Goal: Find specific page/section: Find specific page/section

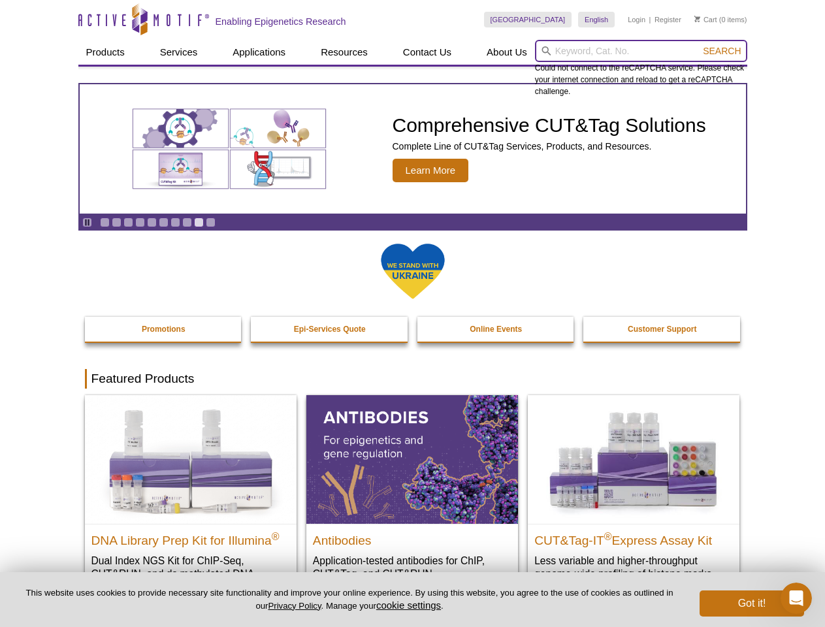
click at [641, 51] on input "search" at bounding box center [641, 51] width 212 height 22
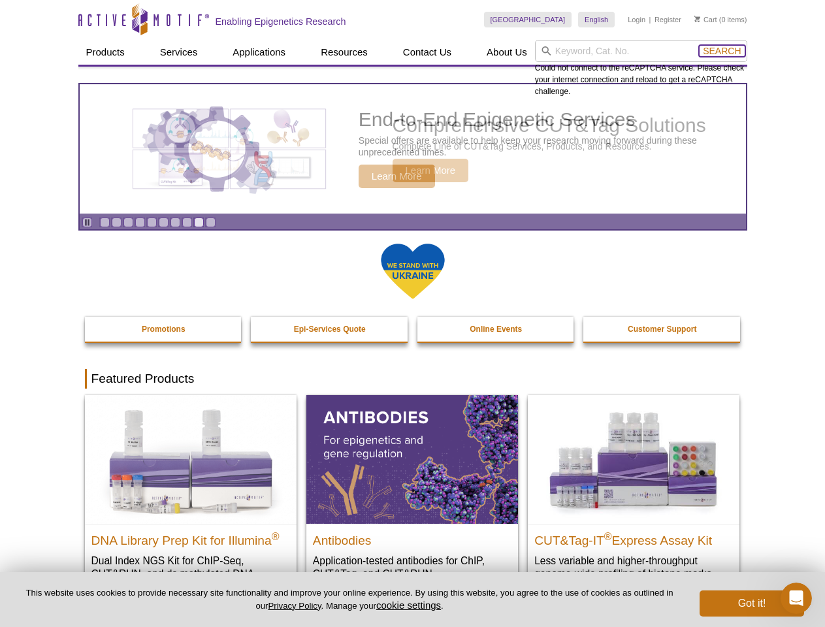
click at [722, 51] on span "Search" at bounding box center [722, 51] width 38 height 10
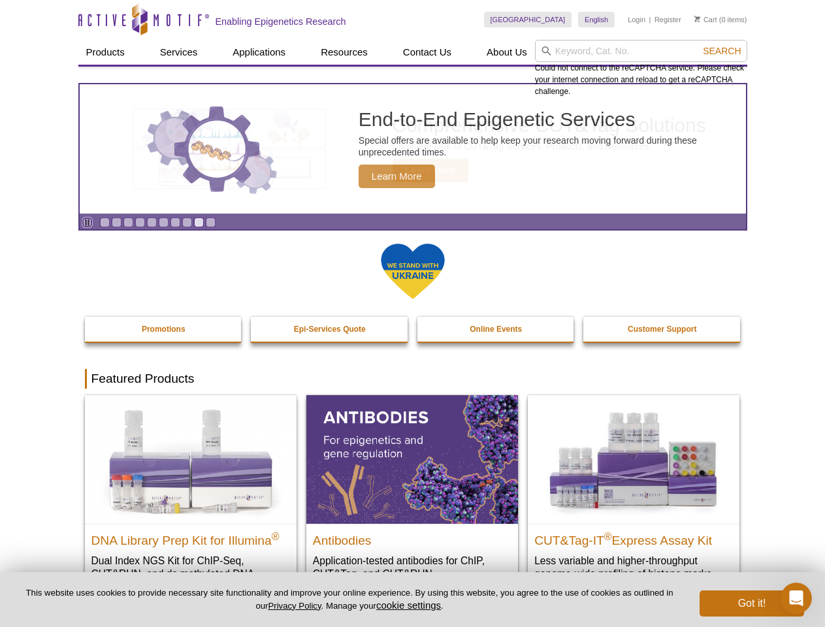
click at [87, 222] on icon "Pause" at bounding box center [87, 222] width 8 height 8
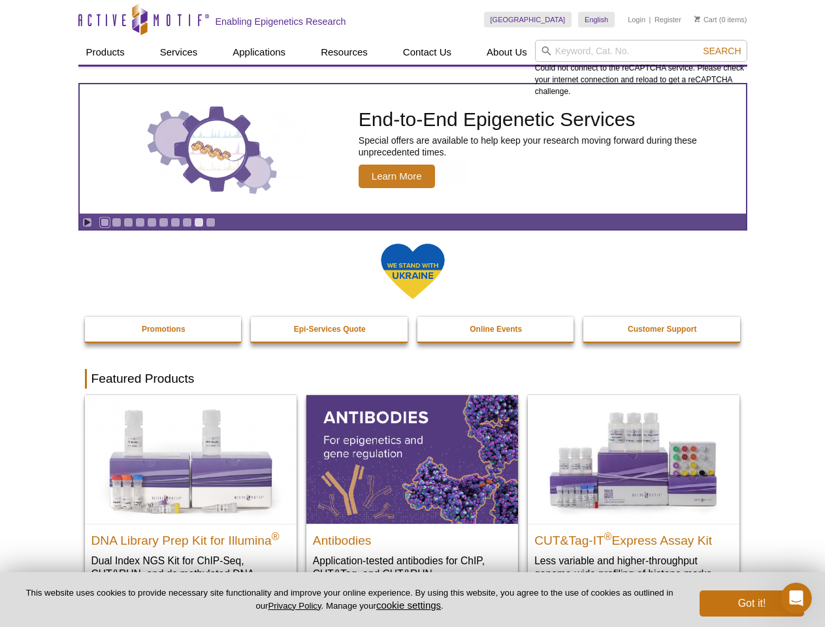
click at [105, 222] on link "Go to slide 1" at bounding box center [105, 223] width 10 height 10
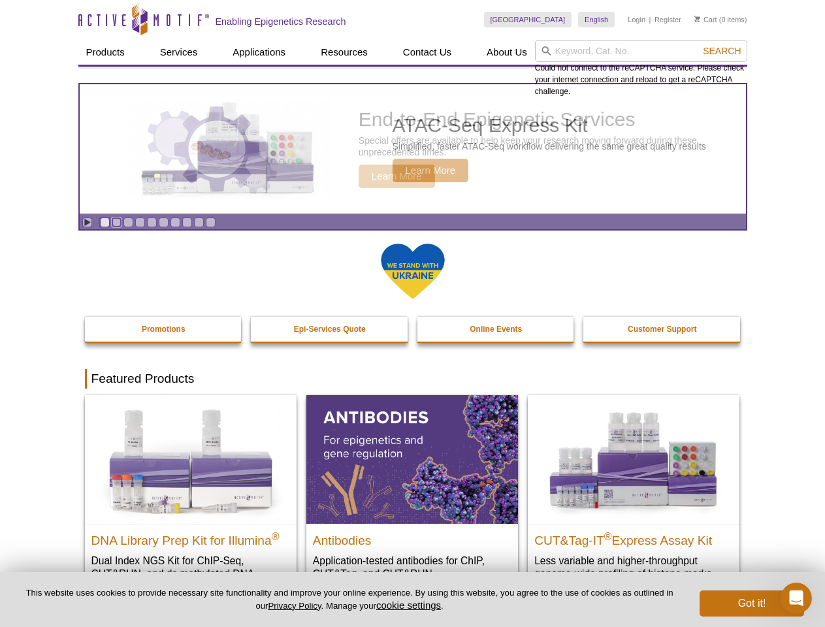
click at [116, 222] on link "Go to slide 2" at bounding box center [117, 223] width 10 height 10
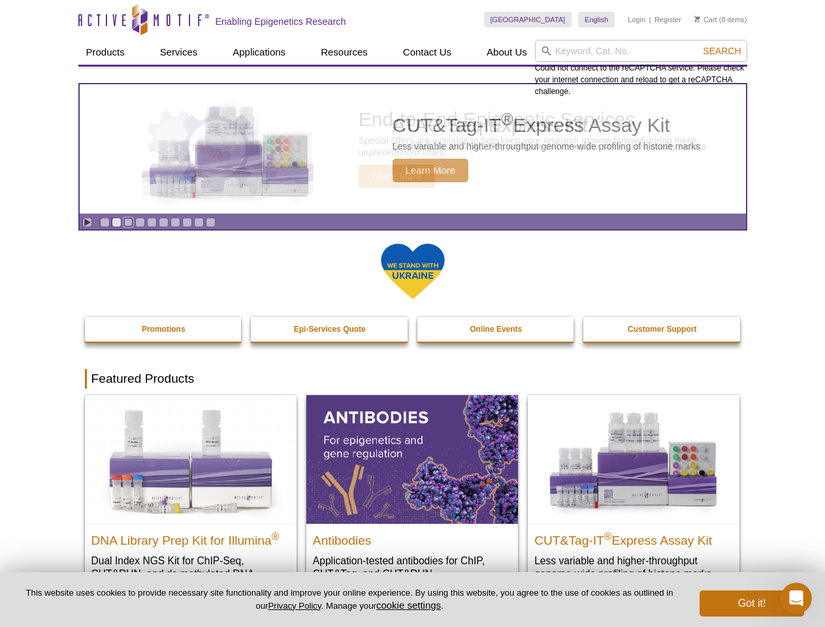
click at [128, 222] on link "Go to slide 3" at bounding box center [128, 223] width 10 height 10
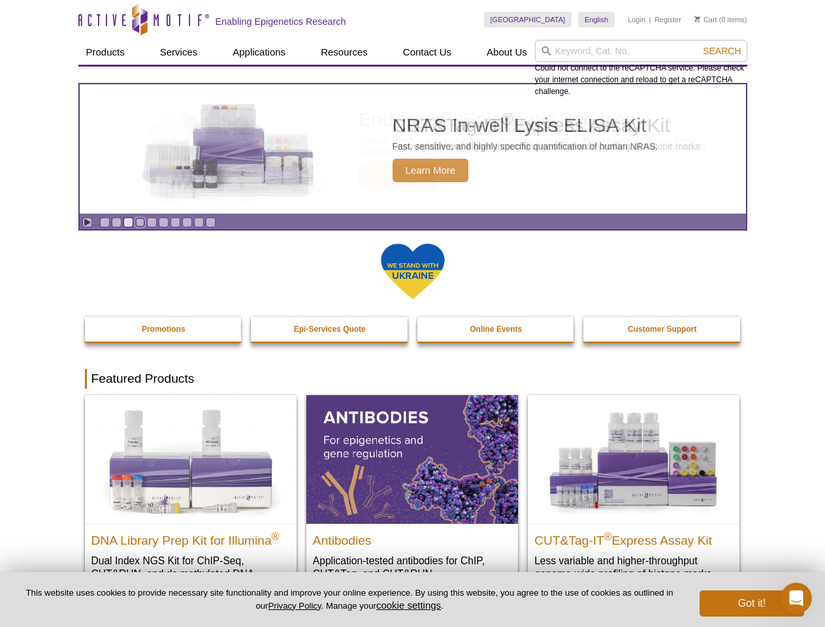
click at [140, 222] on link "Go to slide 4" at bounding box center [140, 223] width 10 height 10
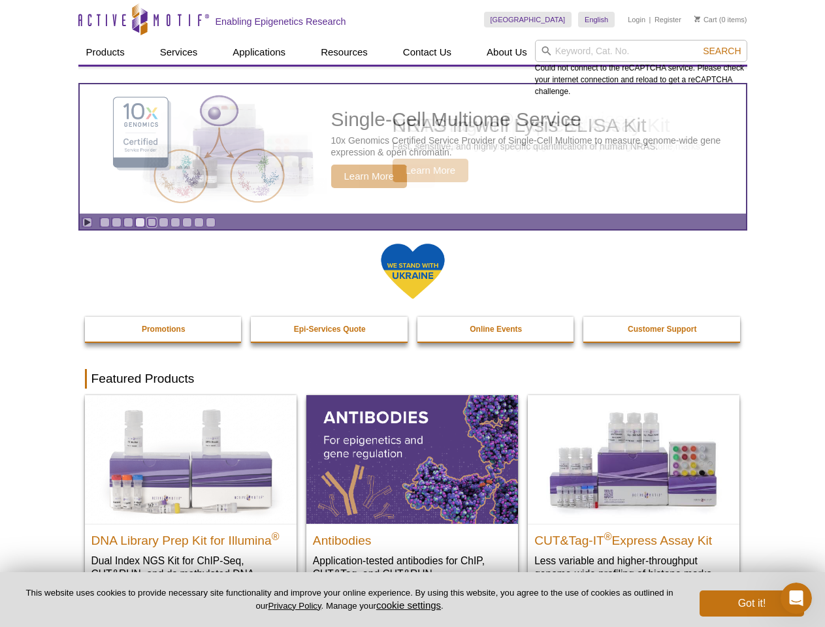
click at [152, 222] on link "Go to slide 5" at bounding box center [152, 223] width 10 height 10
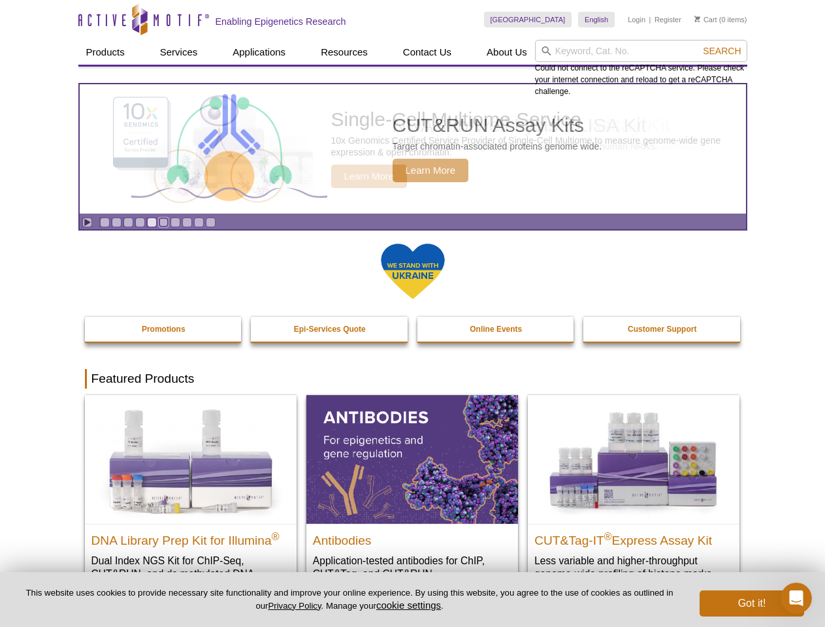
click at [163, 222] on link "Go to slide 6" at bounding box center [164, 223] width 10 height 10
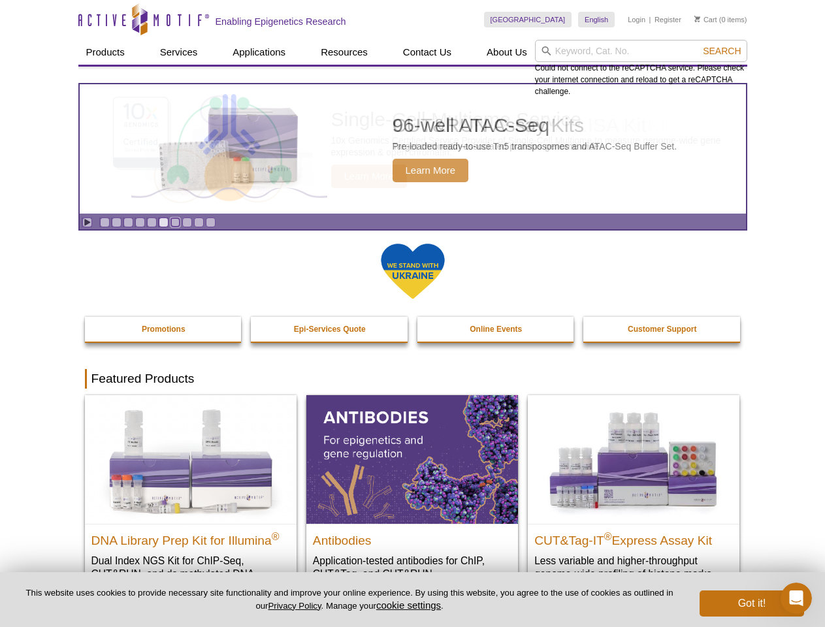
click at [175, 222] on link "Go to slide 7" at bounding box center [176, 223] width 10 height 10
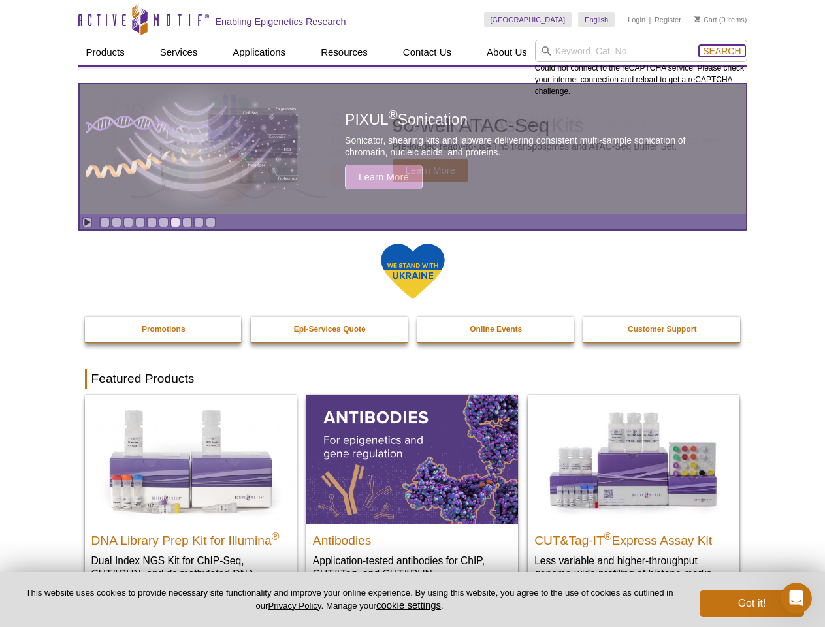
click at [722, 51] on span "Search" at bounding box center [722, 51] width 38 height 10
